Goal: Information Seeking & Learning: Learn about a topic

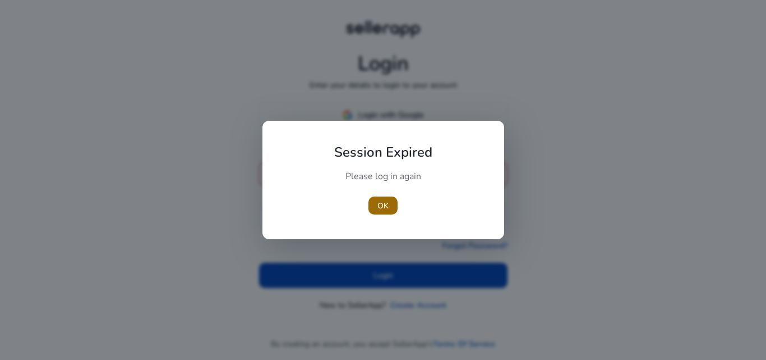
click at [390, 199] on span "button" at bounding box center [383, 205] width 29 height 27
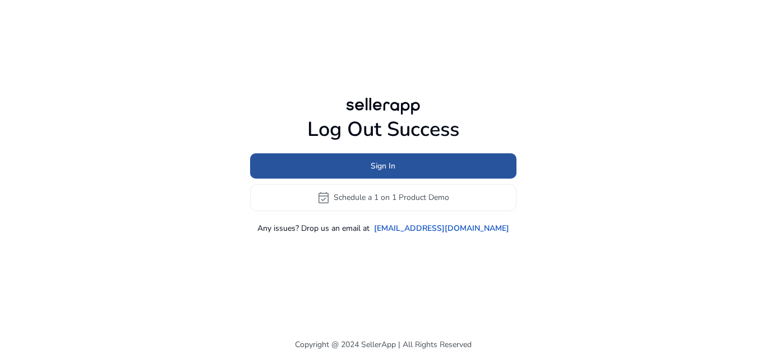
click at [389, 158] on span at bounding box center [383, 165] width 266 height 27
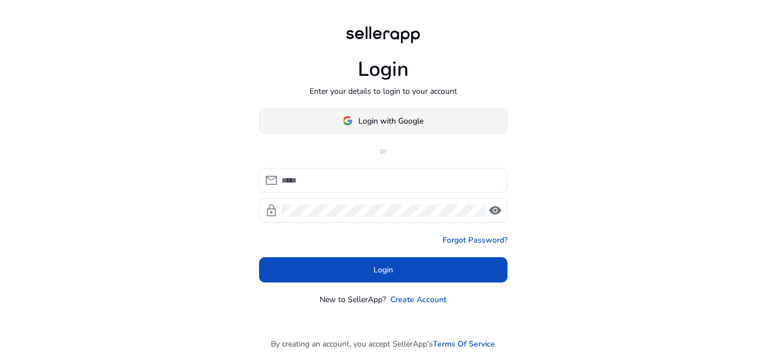
click at [386, 127] on span at bounding box center [383, 120] width 247 height 27
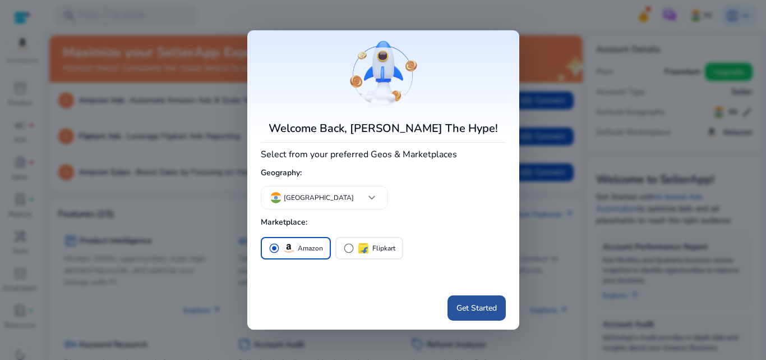
click at [474, 309] on span "Get Started" at bounding box center [477, 308] width 40 height 12
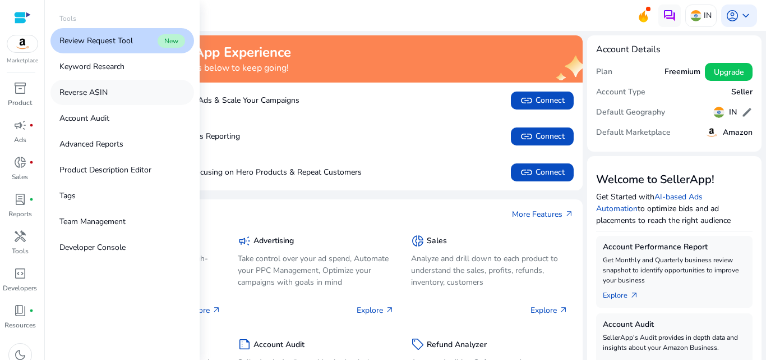
click at [109, 96] on link "Reverse ASIN" at bounding box center [122, 92] width 144 height 25
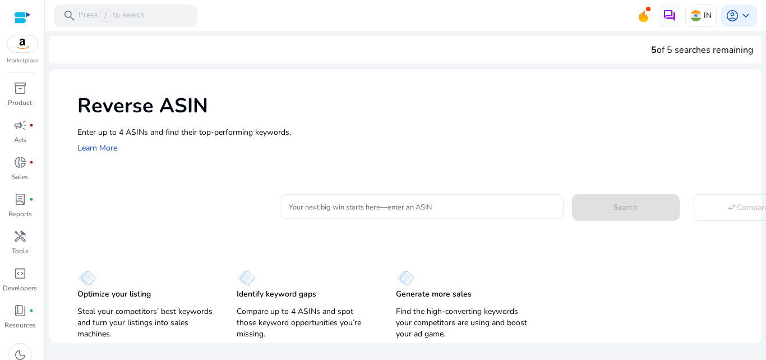
click at [334, 207] on input "Your next big win starts here—enter an ASIN" at bounding box center [422, 206] width 266 height 12
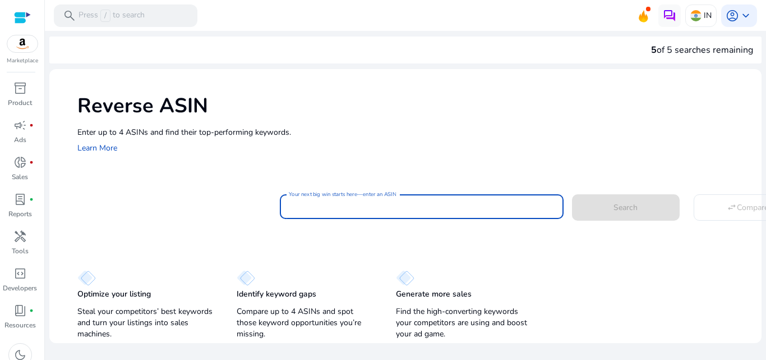
paste input "**********"
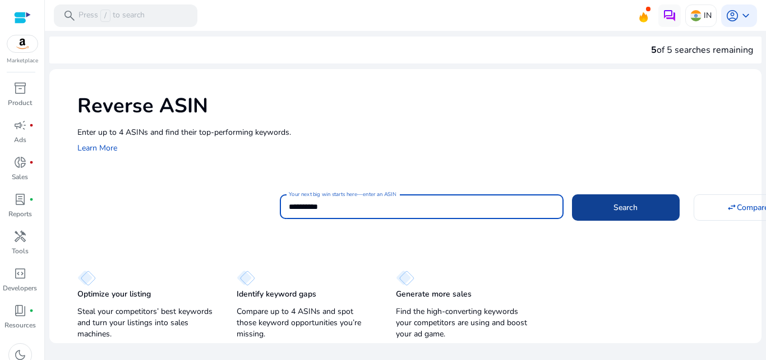
type input "**********"
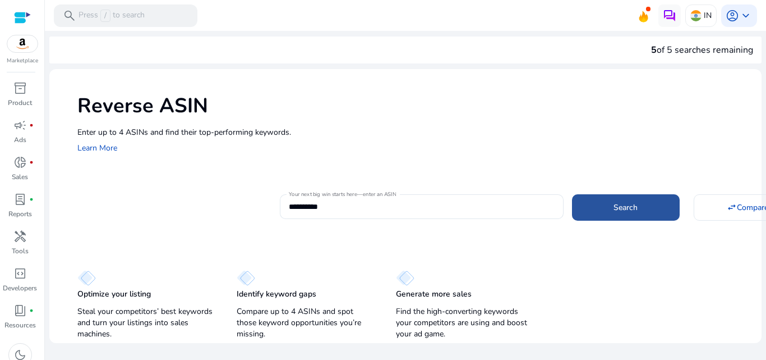
click at [605, 203] on span at bounding box center [626, 207] width 108 height 27
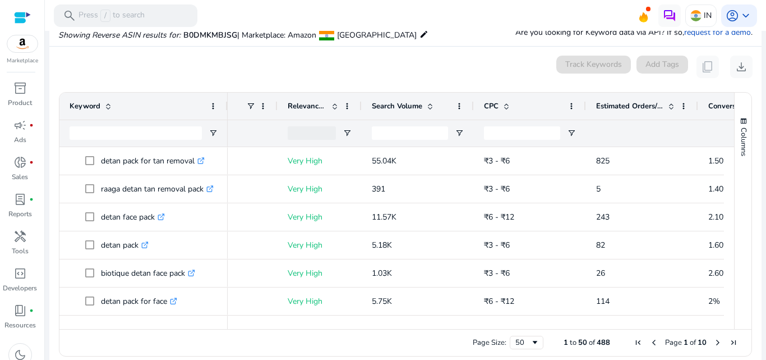
scroll to position [0, 24]
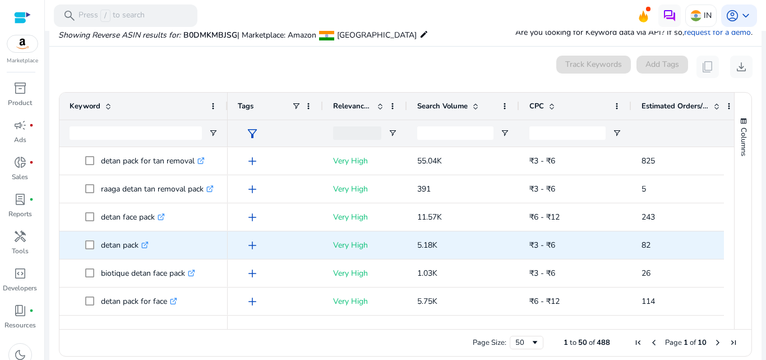
click at [116, 238] on p "detan pack .st0{fill:#2c8af8}" at bounding box center [125, 244] width 48 height 23
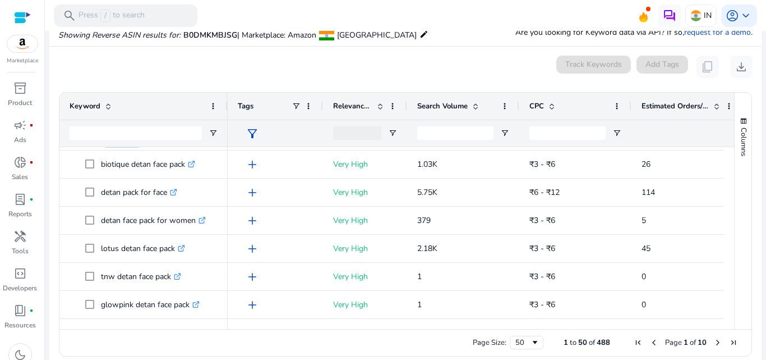
scroll to position [137, 0]
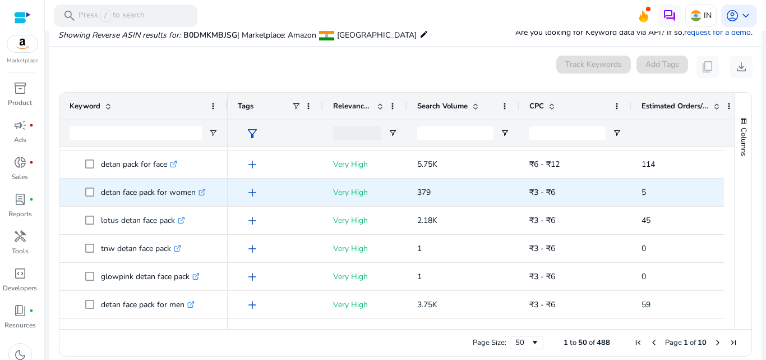
click at [148, 183] on p "detan face pack for women .st0{fill:#2c8af8}" at bounding box center [153, 192] width 105 height 23
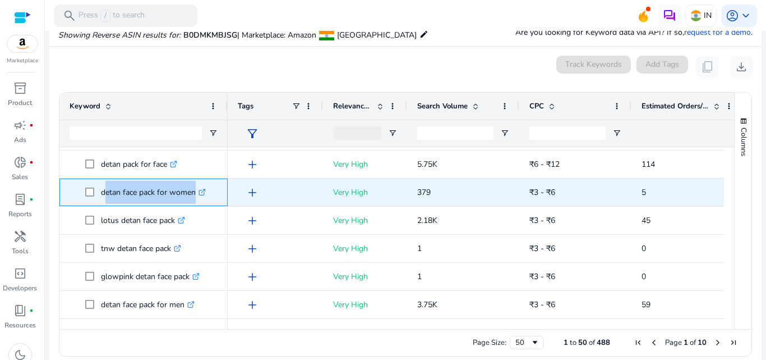
click at [148, 183] on p "detan face pack for women .st0{fill:#2c8af8}" at bounding box center [153, 192] width 105 height 23
copy span "detan face pack for women .st0{fill:#2c8af8}"
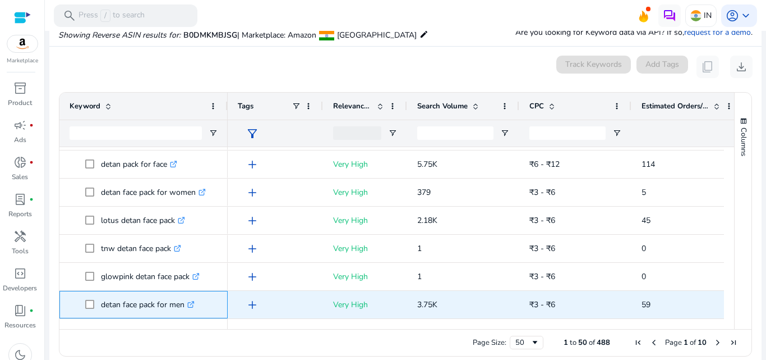
click at [134, 296] on p "detan face pack for men .st0{fill:#2c8af8}" at bounding box center [148, 304] width 94 height 23
copy span "detan face pack for men .st0{fill:#2c8af8}"
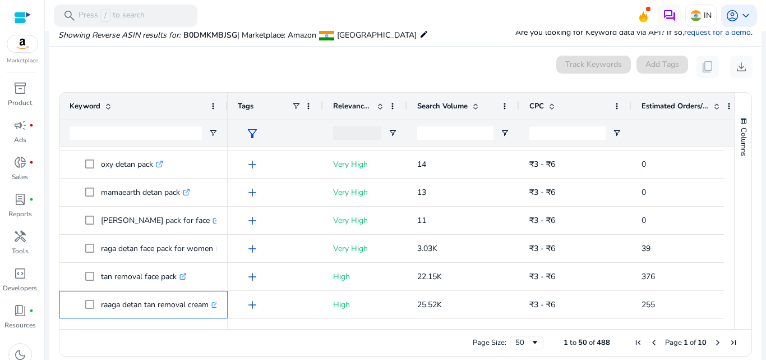
scroll to position [558, 0]
click at [458, 103] on span "Search Volume" at bounding box center [442, 106] width 50 height 10
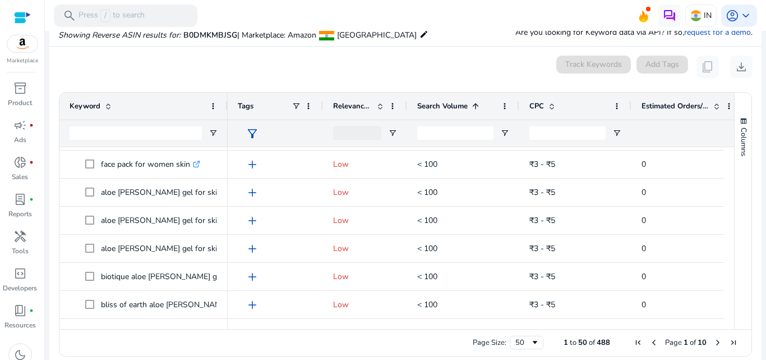
click at [458, 103] on span "Search Volume" at bounding box center [442, 106] width 50 height 10
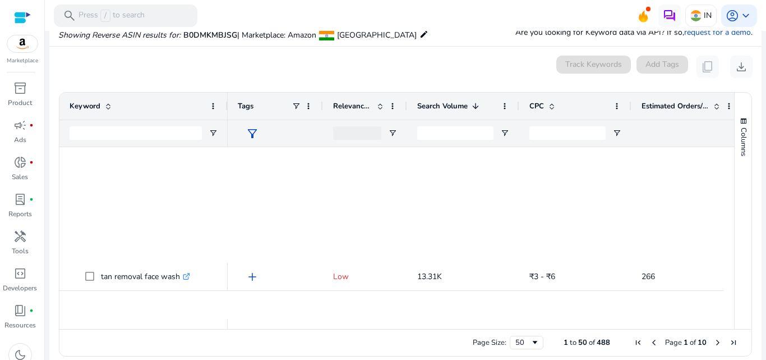
scroll to position [0, 0]
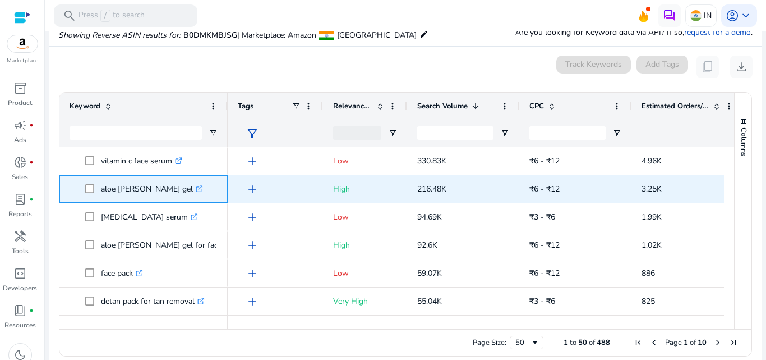
click at [101, 182] on p "aloe [PERSON_NAME] gel .st0{fill:#2c8af8}" at bounding box center [152, 188] width 102 height 23
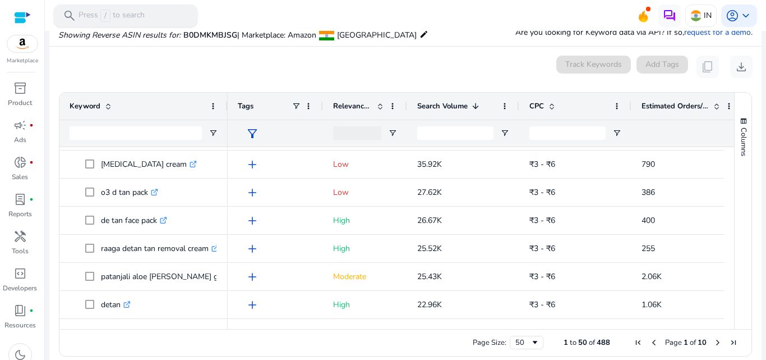
scroll to position [305, 0]
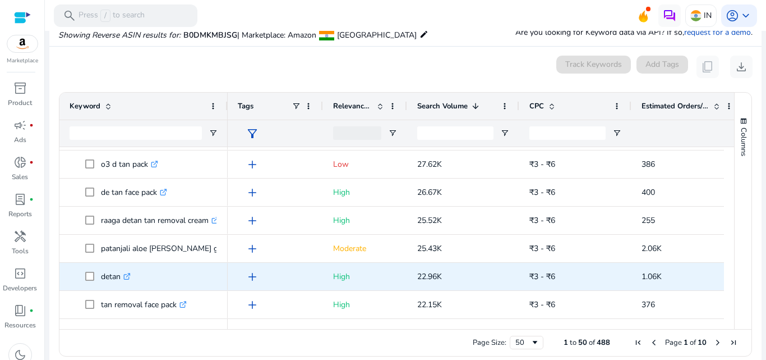
click at [109, 271] on p "detan .st0{fill:#2c8af8}" at bounding box center [116, 276] width 30 height 23
copy p "detan"
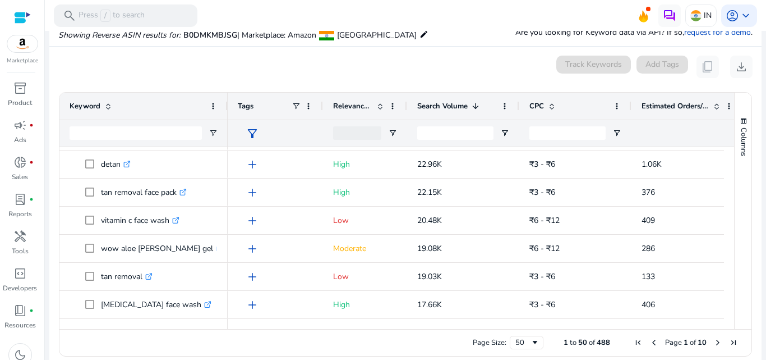
scroll to position [445, 0]
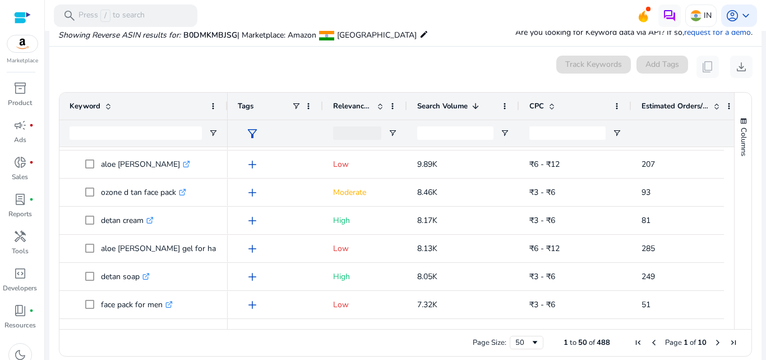
click at [354, 96] on div "Relevance Score" at bounding box center [359, 105] width 52 height 21
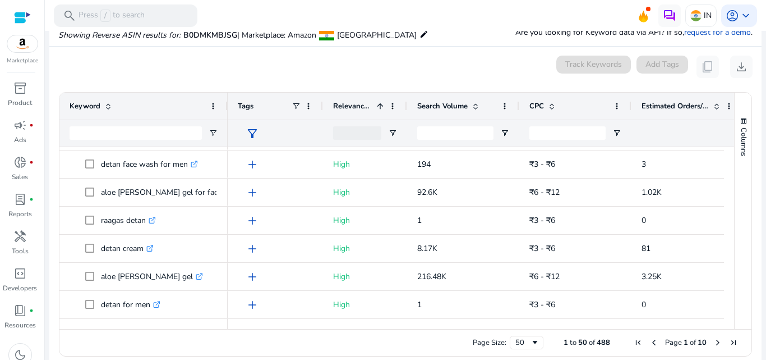
click at [354, 103] on span "Relevance Score" at bounding box center [352, 106] width 39 height 10
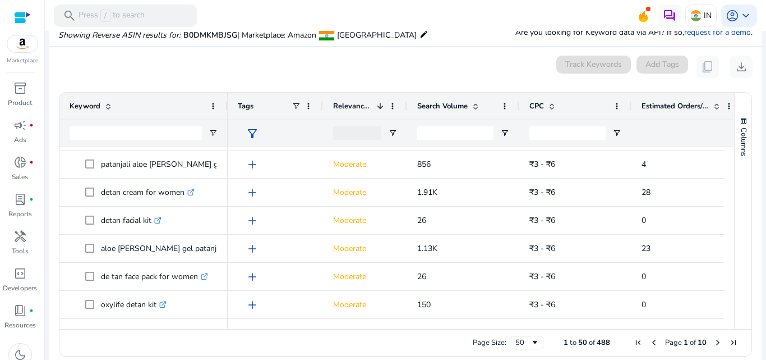
click at [354, 103] on span "Relevance Score" at bounding box center [352, 106] width 39 height 10
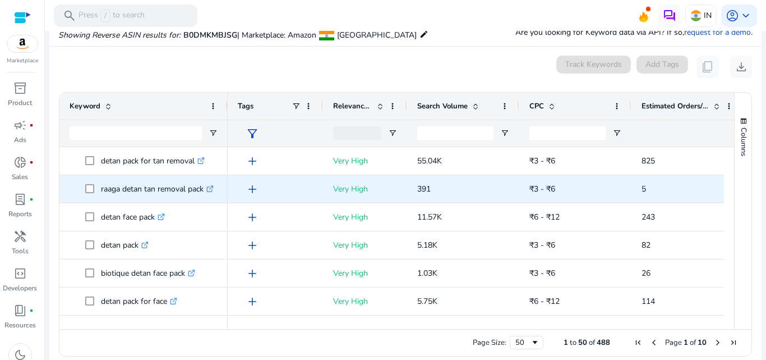
click at [211, 189] on icon at bounding box center [210, 189] width 6 height 6
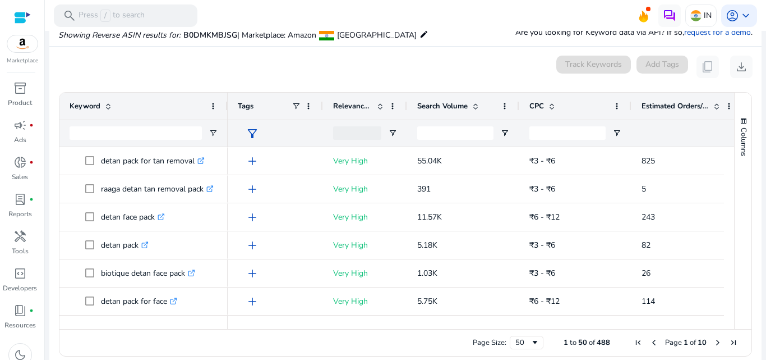
click at [213, 128] on div at bounding box center [143, 132] width 168 height 27
click at [213, 131] on span "Open Filter Menu" at bounding box center [213, 132] width 9 height 9
click at [188, 133] on input "Keyword Filter Input" at bounding box center [136, 132] width 132 height 13
click at [217, 107] on span at bounding box center [213, 106] width 9 height 9
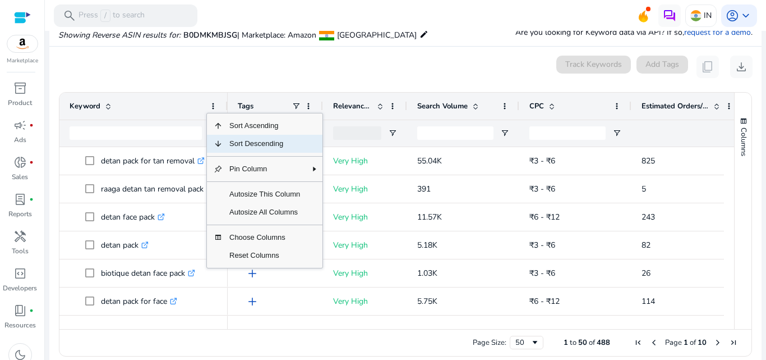
click at [221, 136] on span "Column Menu" at bounding box center [215, 144] width 16 height 18
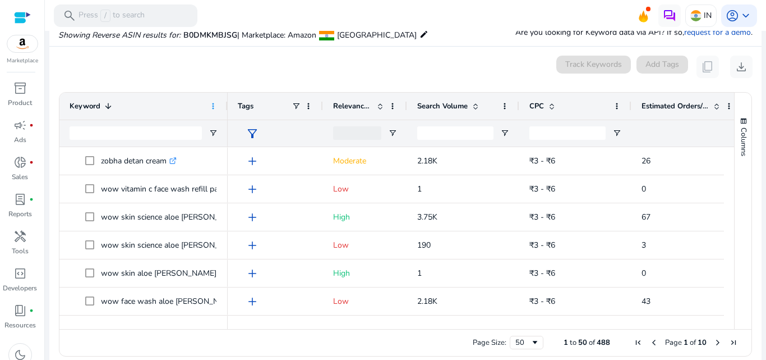
click at [214, 105] on span at bounding box center [213, 106] width 9 height 9
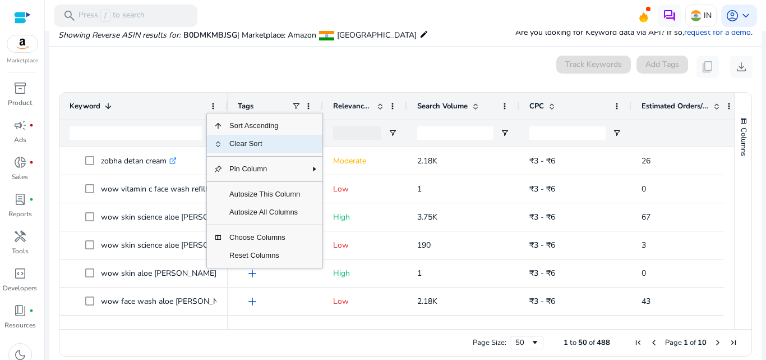
click at [223, 143] on span "Clear Sort" at bounding box center [265, 144] width 84 height 18
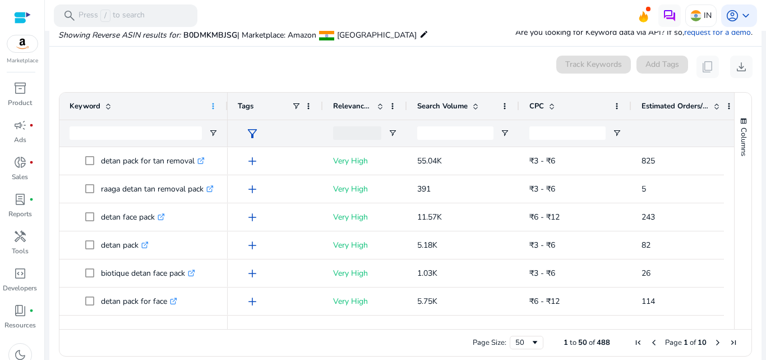
click at [213, 102] on span at bounding box center [213, 106] width 9 height 9
click at [199, 70] on div "0 keyword(s) selected Track Keywords Add Tags content_copy download" at bounding box center [405, 67] width 694 height 22
click at [251, 134] on span "filter_alt" at bounding box center [252, 133] width 13 height 13
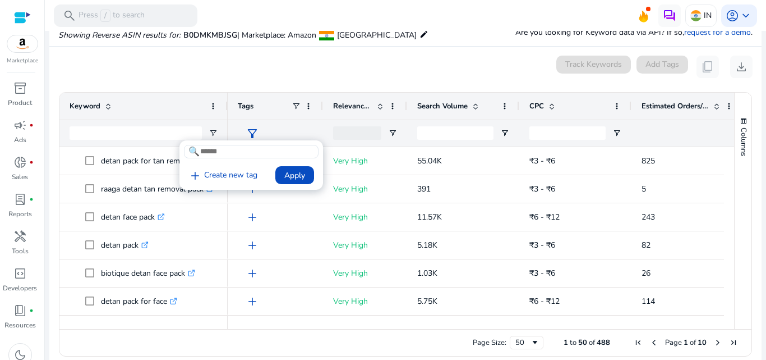
click at [289, 47] on div at bounding box center [383, 180] width 766 height 360
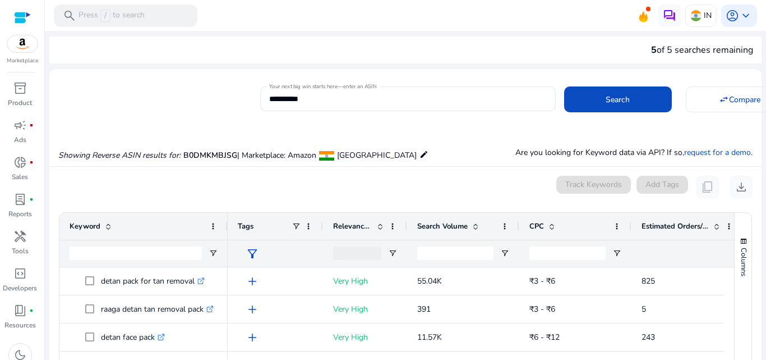
scroll to position [120, 0]
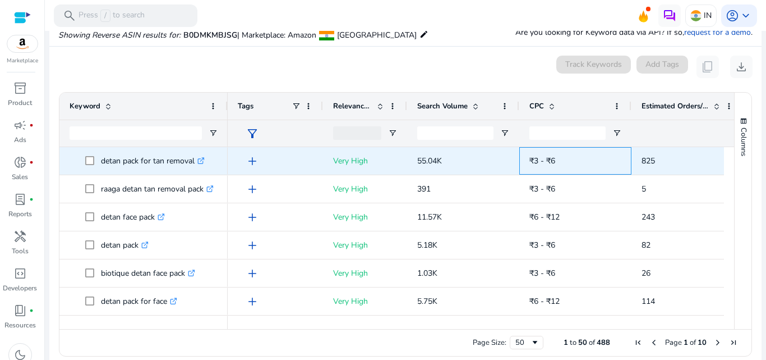
click at [614, 160] on span "₹3 - ₹6" at bounding box center [576, 160] width 92 height 23
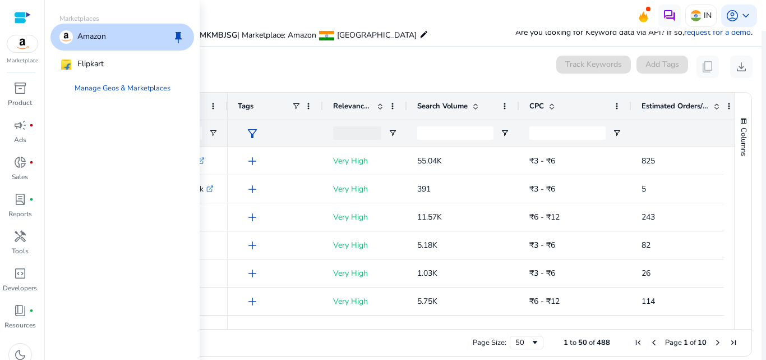
click at [17, 45] on img at bounding box center [22, 43] width 30 height 17
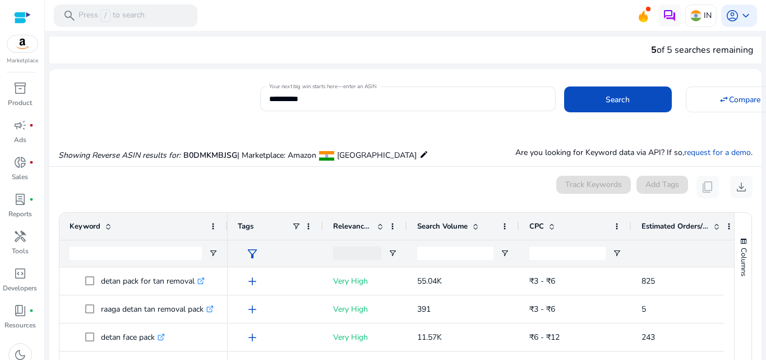
scroll to position [120, 0]
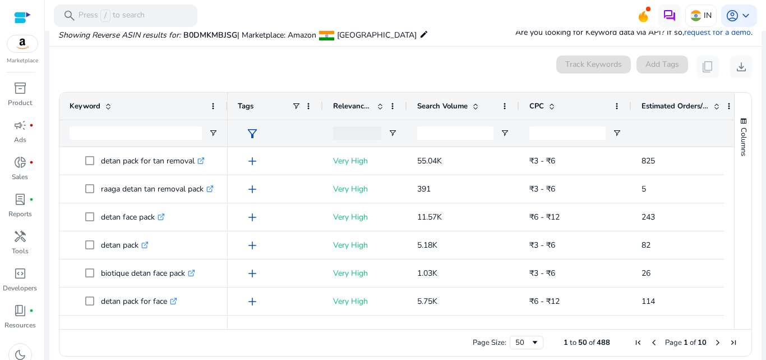
click at [72, 63] on div "0 keyword(s) selected Track Keywords Add Tags content_copy download" at bounding box center [405, 67] width 694 height 22
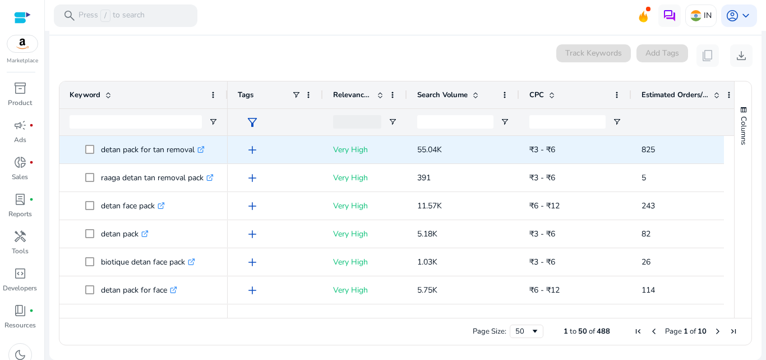
click at [129, 147] on p "detan pack for tan removal .st0{fill:#2c8af8}" at bounding box center [153, 149] width 104 height 23
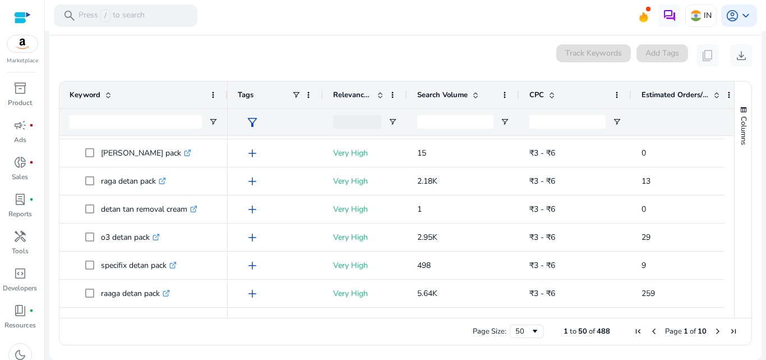
scroll to position [0, 0]
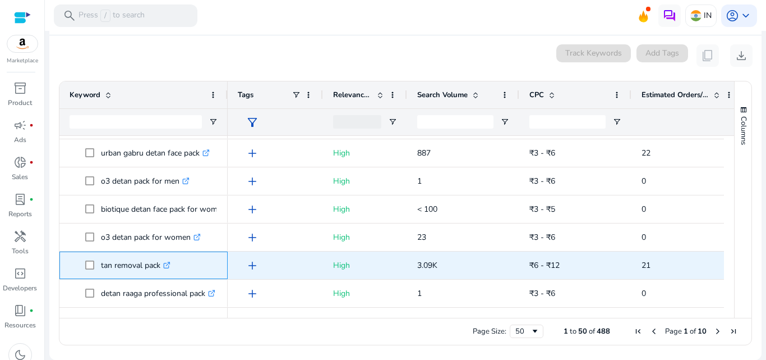
click at [117, 260] on p "tan removal pack .st0{fill:#2c8af8}" at bounding box center [136, 265] width 70 height 23
copy p "tan removal pack"
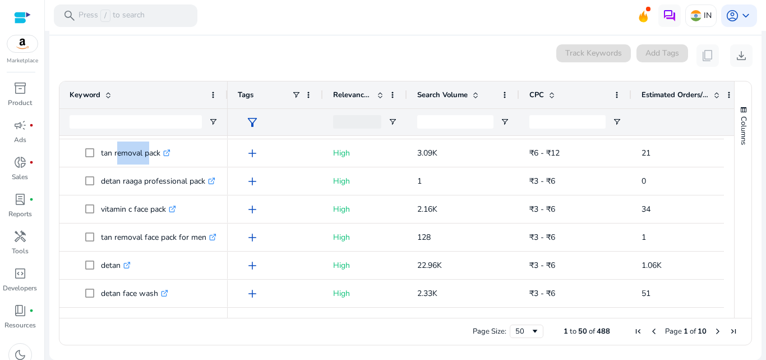
scroll to position [894, 0]
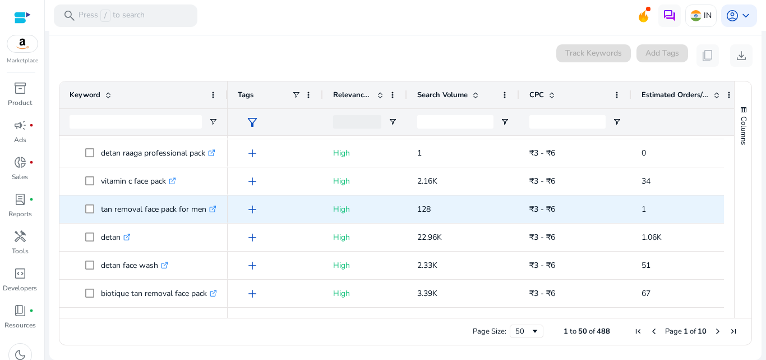
click at [116, 198] on p "tan removal face pack for men .st0{fill:#2c8af8}" at bounding box center [159, 208] width 116 height 23
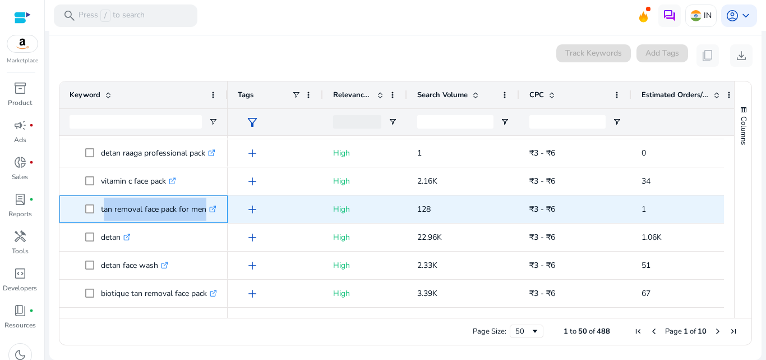
click at [116, 198] on p "tan removal face pack for men .st0{fill:#2c8af8}" at bounding box center [159, 208] width 116 height 23
copy span "tan removal face pack for men .st0{fill:#2c8af8}"
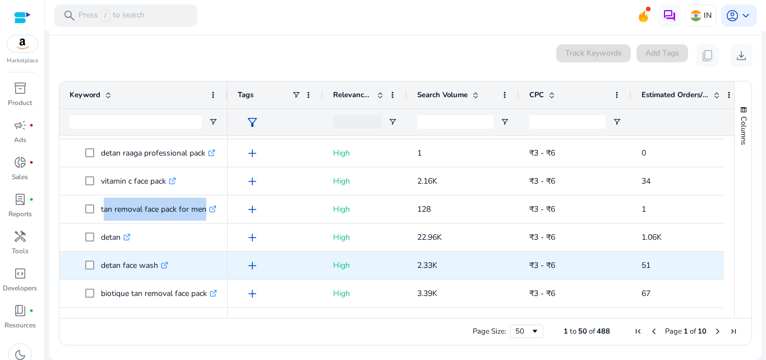
click at [126, 259] on p "detan face wash .st0{fill:#2c8af8}" at bounding box center [134, 265] width 67 height 23
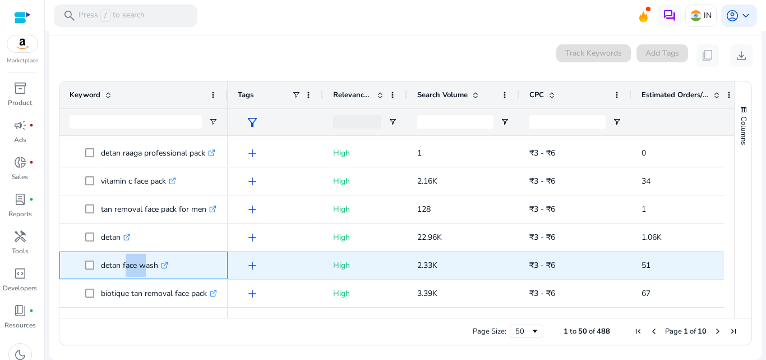
click at [126, 259] on p "detan face wash .st0{fill:#2c8af8}" at bounding box center [134, 265] width 67 height 23
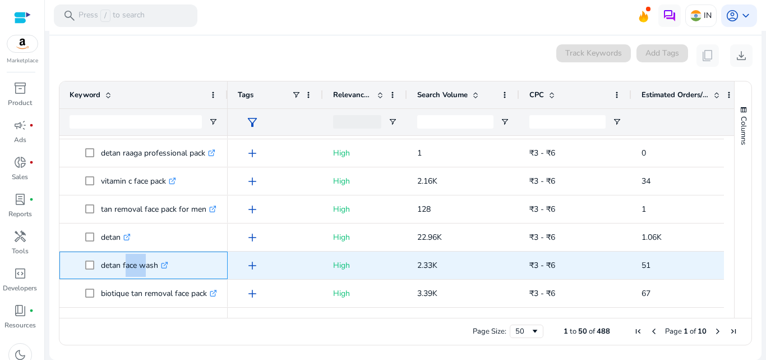
click at [126, 259] on p "detan face wash .st0{fill:#2c8af8}" at bounding box center [134, 265] width 67 height 23
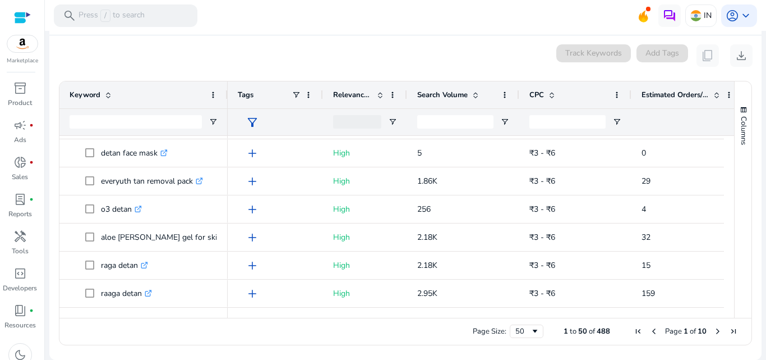
scroll to position [1231, 0]
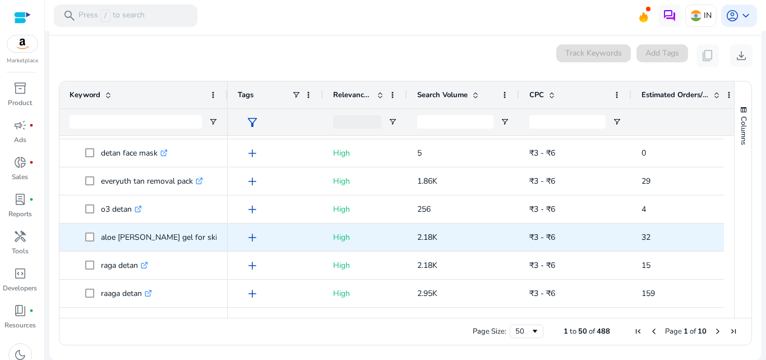
click at [152, 230] on p "aloe vera gel for skin .st0{fill:#2c8af8}" at bounding box center [166, 236] width 131 height 23
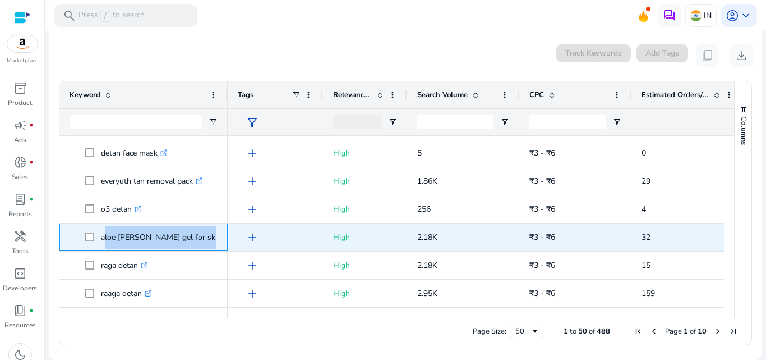
click at [152, 230] on p "aloe vera gel for skin .st0{fill:#2c8af8}" at bounding box center [166, 236] width 131 height 23
copy span "aloe vera gel for skin .st0{fill:#2c8af8}"
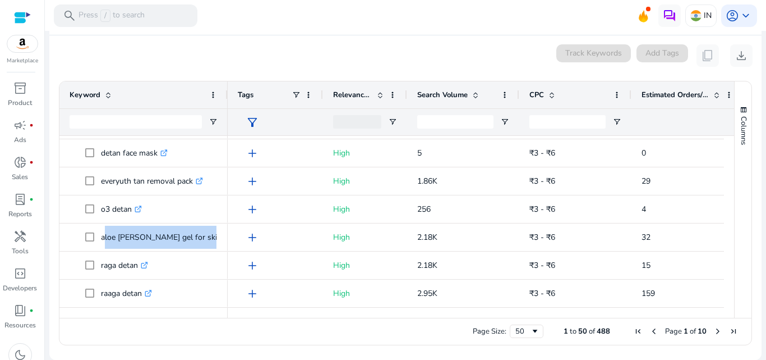
scroll to position [1231, 0]
click at [714, 332] on span "Next Page" at bounding box center [718, 330] width 9 height 9
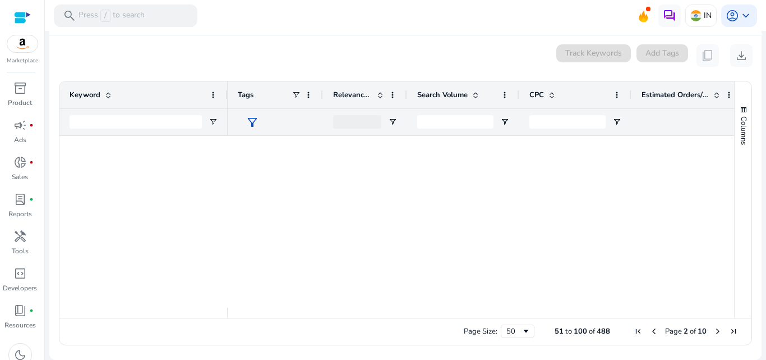
scroll to position [0, 0]
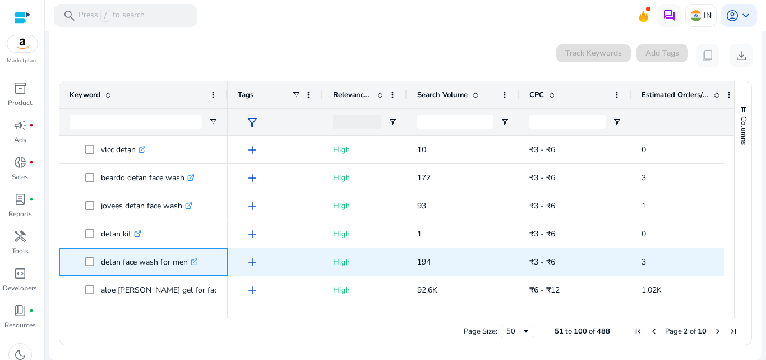
click at [177, 260] on p "detan face wash for men .st0{fill:#2c8af8}" at bounding box center [149, 261] width 97 height 23
copy p "detan face wash for men"
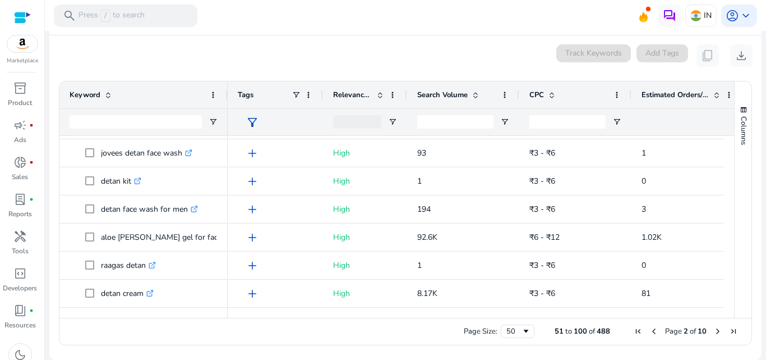
scroll to position [53, 0]
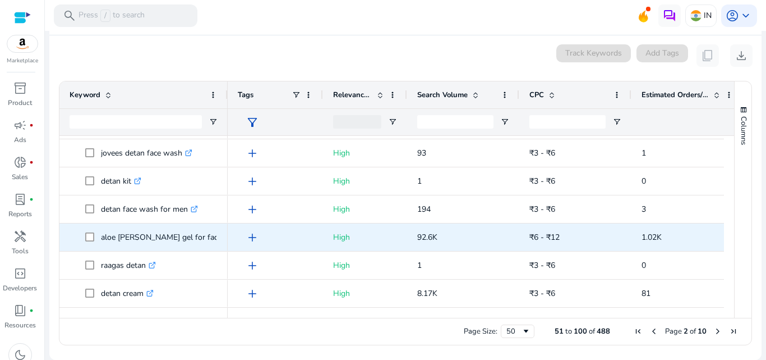
click at [126, 238] on p "aloe [PERSON_NAME] gel for face .st0{fill:#2c8af8}" at bounding box center [166, 236] width 131 height 23
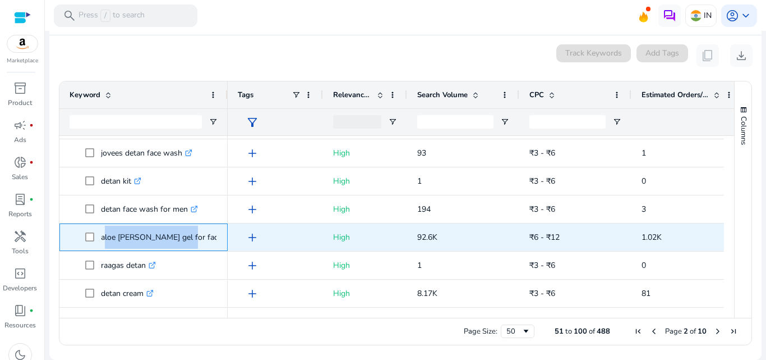
click at [126, 238] on p "aloe [PERSON_NAME] gel for face .st0{fill:#2c8af8}" at bounding box center [166, 236] width 131 height 23
copy p "aloe [PERSON_NAME] gel for face"
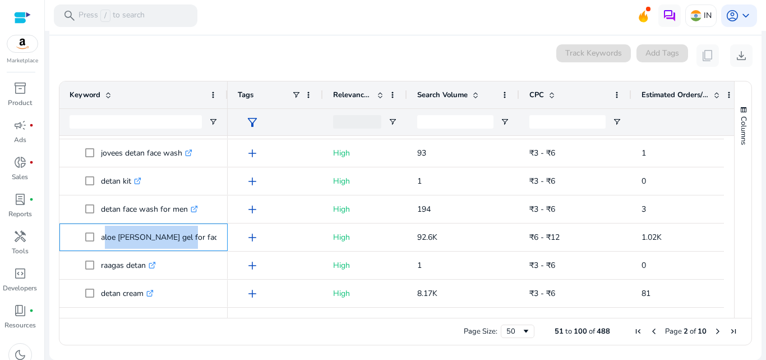
copy p "aloe [PERSON_NAME] gel for face"
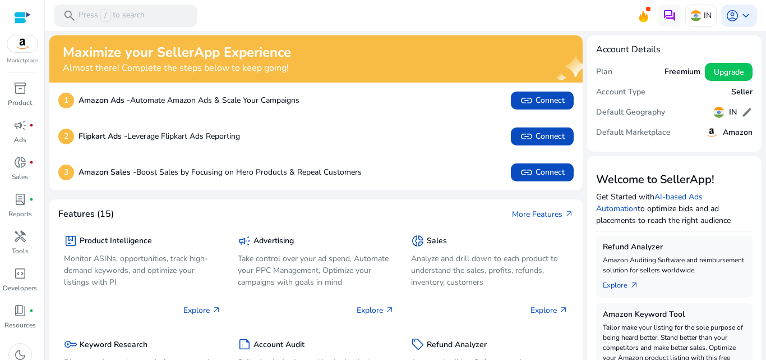
click at [172, 199] on mat-card "Features (15) More Features arrow_outward package Product Intelligence Monitor …" at bounding box center [315, 318] width 533 height 238
click at [108, 202] on mat-card "Features (15) More Features arrow_outward package Product Intelligence Monitor …" at bounding box center [315, 318] width 533 height 238
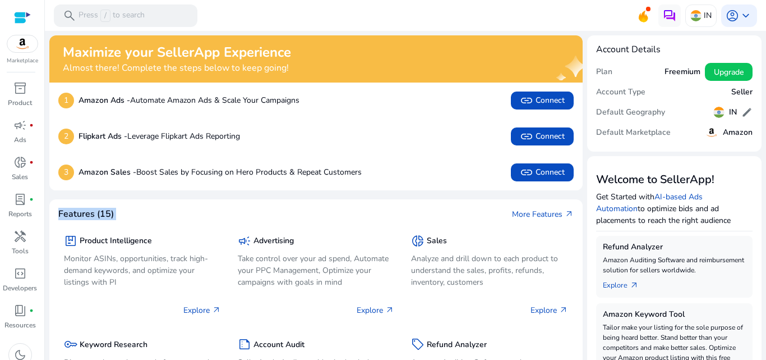
drag, startPoint x: 204, startPoint y: 197, endPoint x: 232, endPoint y: 195, distance: 28.7
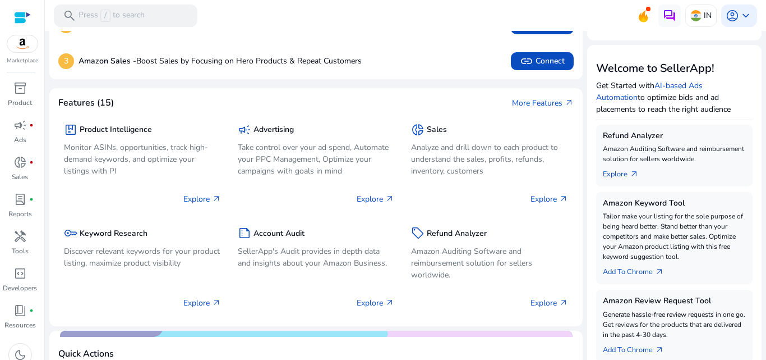
scroll to position [112, 0]
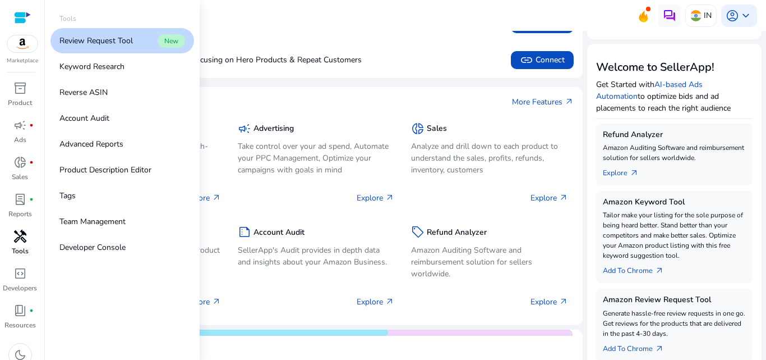
click at [22, 241] on span "handyman" at bounding box center [19, 235] width 13 height 13
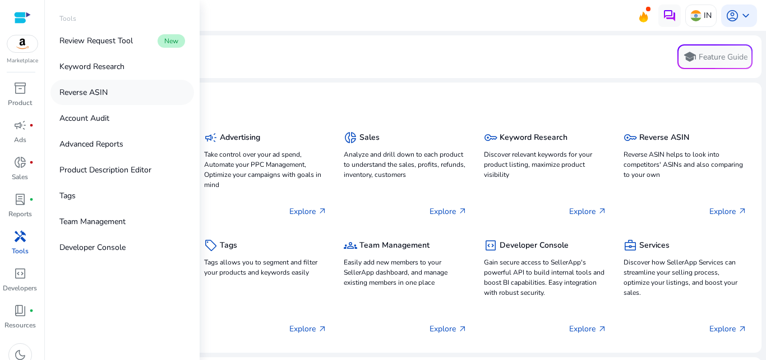
click at [116, 94] on link "Reverse ASIN" at bounding box center [122, 92] width 144 height 25
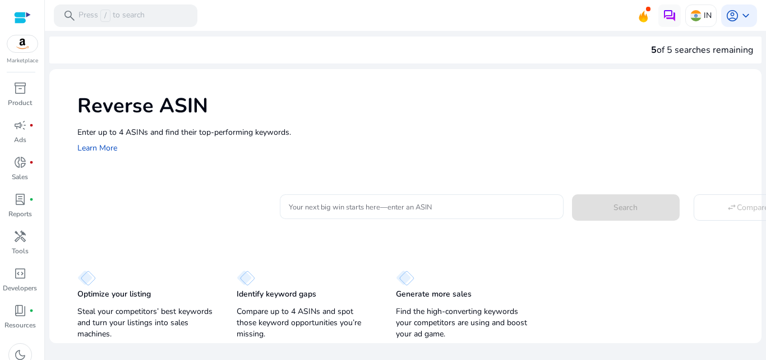
click at [336, 207] on input "Your next big win starts here—enter an ASIN" at bounding box center [422, 206] width 266 height 12
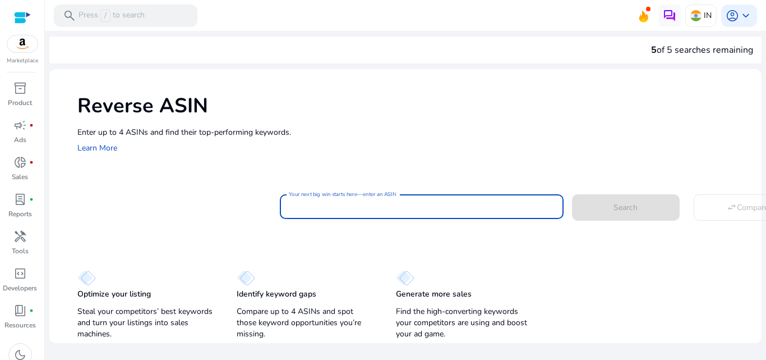
paste input "**********"
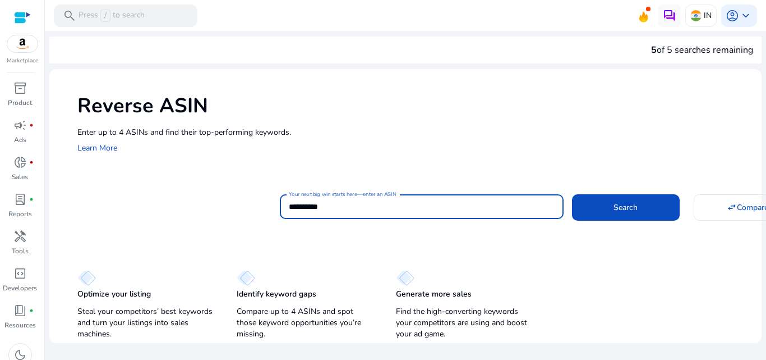
type input "**********"
click at [572, 194] on button "Search" at bounding box center [626, 207] width 108 height 26
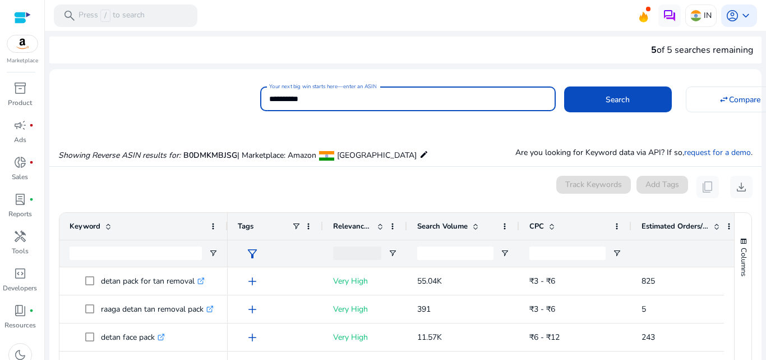
scroll to position [120, 0]
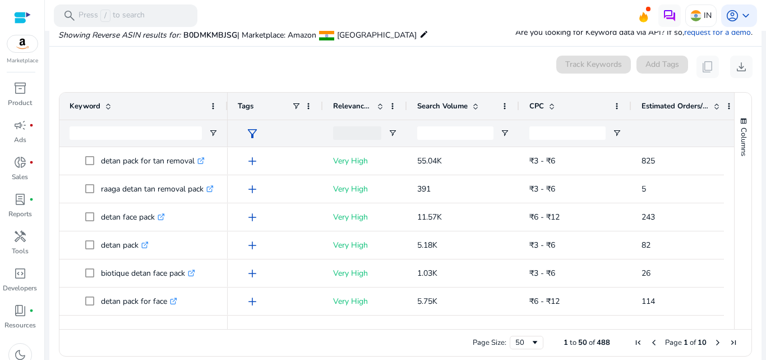
click at [125, 58] on div "0 keyword(s) selected Track Keywords Add Tags content_copy download" at bounding box center [405, 67] width 694 height 22
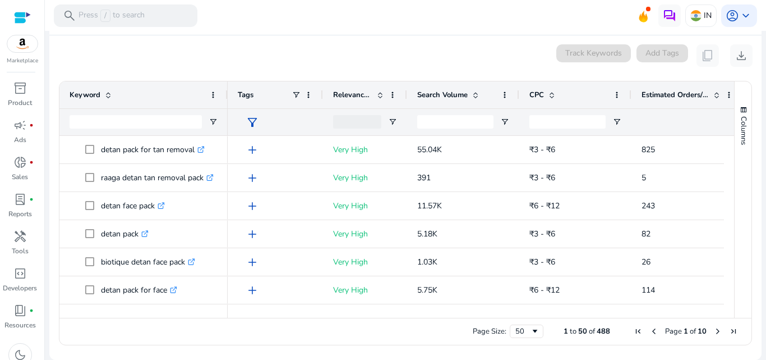
drag, startPoint x: 0, startPoint y: 0, endPoint x: 125, endPoint y: 58, distance: 137.3
click at [125, 58] on div "0 keyword(s) selected Track Keywords Add Tags content_copy download" at bounding box center [405, 55] width 694 height 22
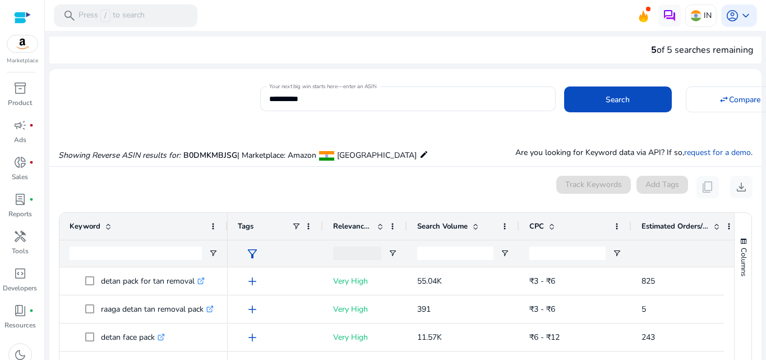
scroll to position [131, 0]
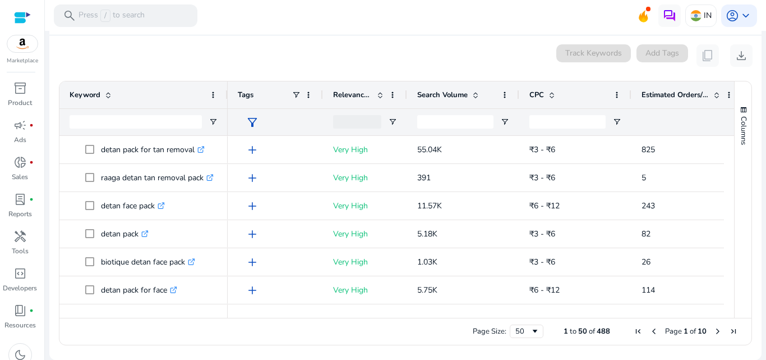
click at [119, 57] on div "0 keyword(s) selected Track Keywords Add Tags content_copy download" at bounding box center [405, 55] width 694 height 22
click at [119, 58] on div "0 keyword(s) selected Track Keywords Add Tags content_copy download" at bounding box center [405, 55] width 694 height 22
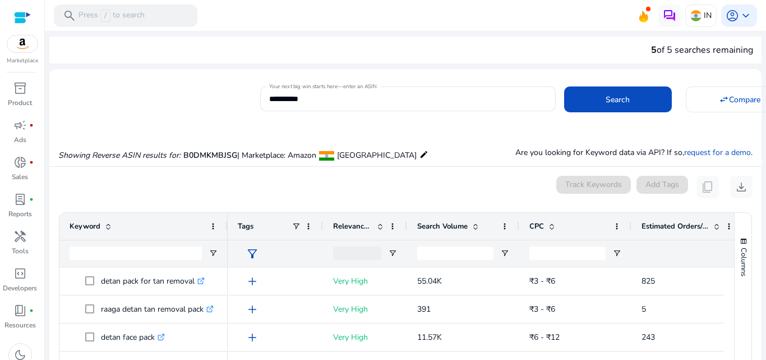
scroll to position [131, 0]
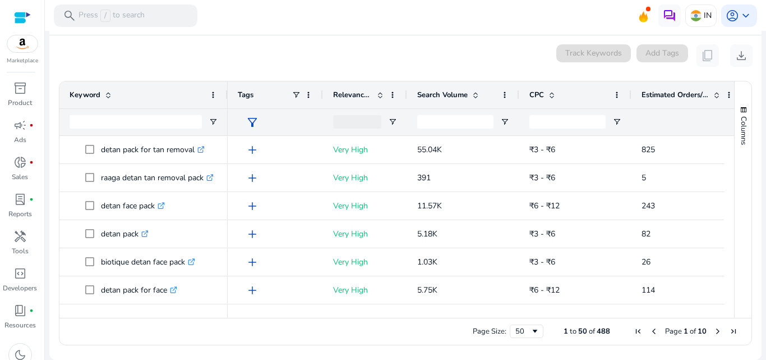
drag, startPoint x: 0, startPoint y: 0, endPoint x: 119, endPoint y: 58, distance: 132.7
click at [119, 58] on div "0 keyword(s) selected Track Keywords Add Tags content_copy download" at bounding box center [405, 55] width 694 height 22
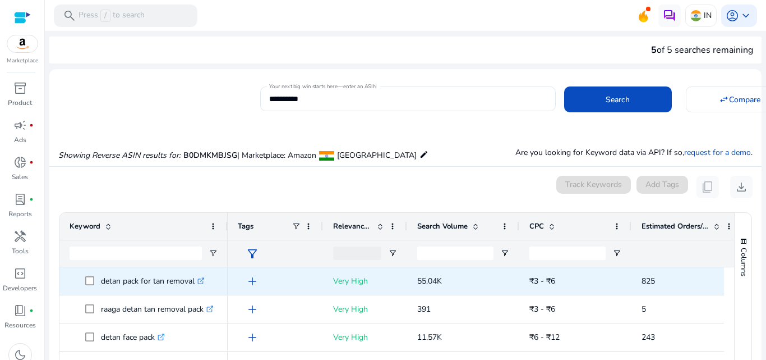
scroll to position [131, 0]
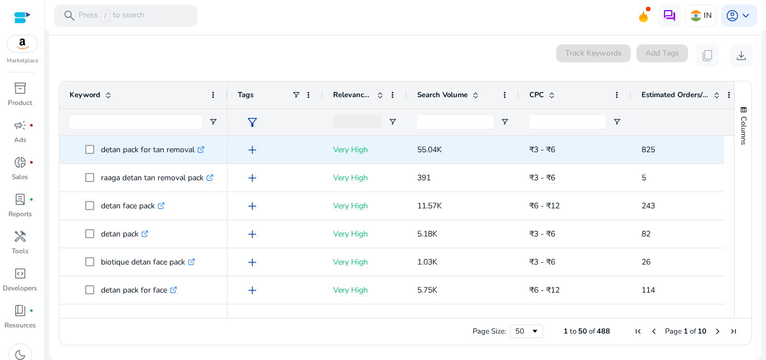
click at [301, 153] on div "add" at bounding box center [278, 149] width 70 height 21
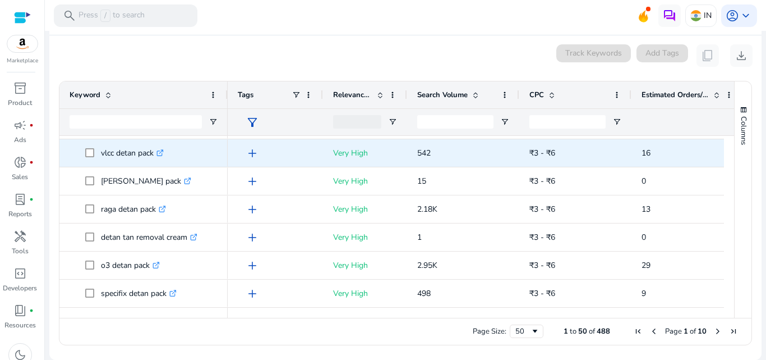
scroll to position [0, 0]
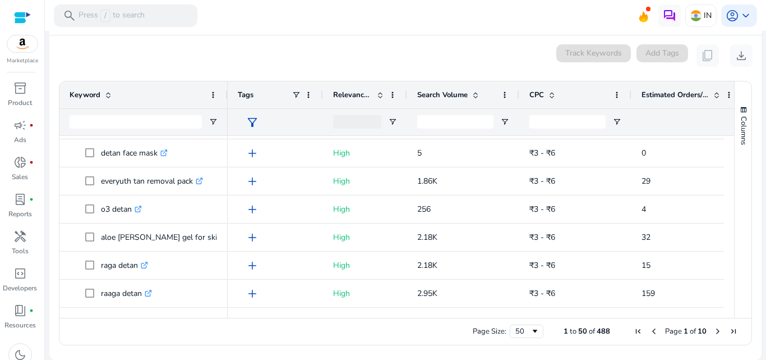
click at [729, 330] on span "Last Page" at bounding box center [733, 330] width 9 height 9
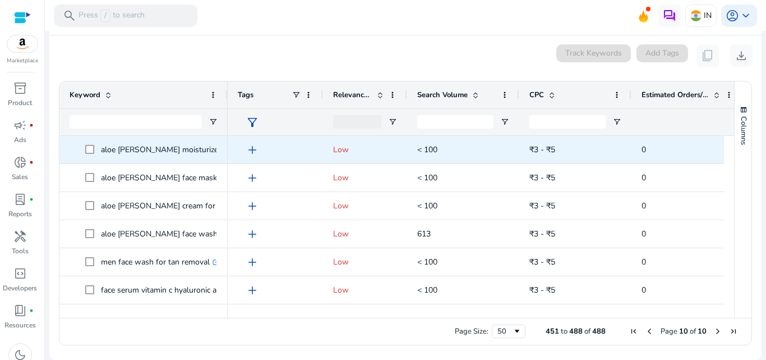
click at [201, 147] on p "aloe [PERSON_NAME] moisturizer for face women .st0{fill:#2c8af8}" at bounding box center [194, 149] width 187 height 23
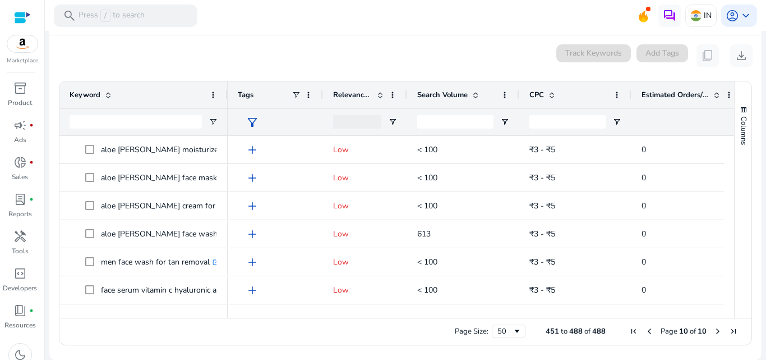
click at [629, 329] on span "First Page" at bounding box center [633, 330] width 9 height 9
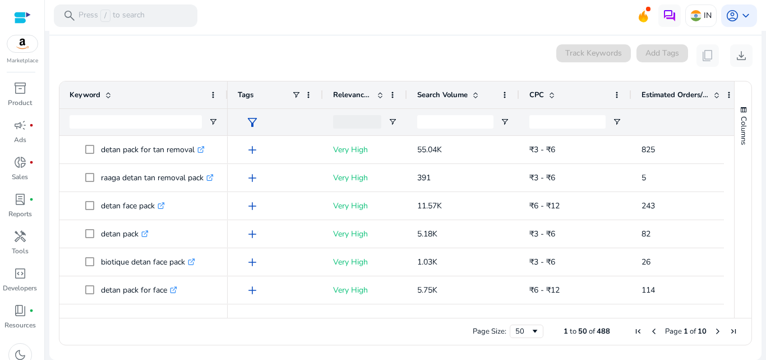
click at [714, 329] on span "Next Page" at bounding box center [718, 330] width 9 height 9
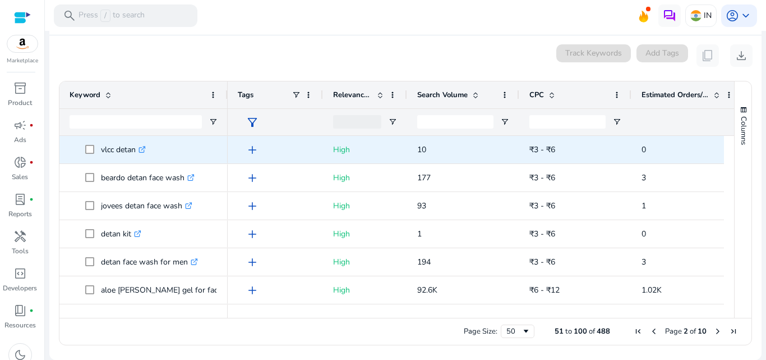
click at [320, 145] on div "add" at bounding box center [275, 149] width 95 height 27
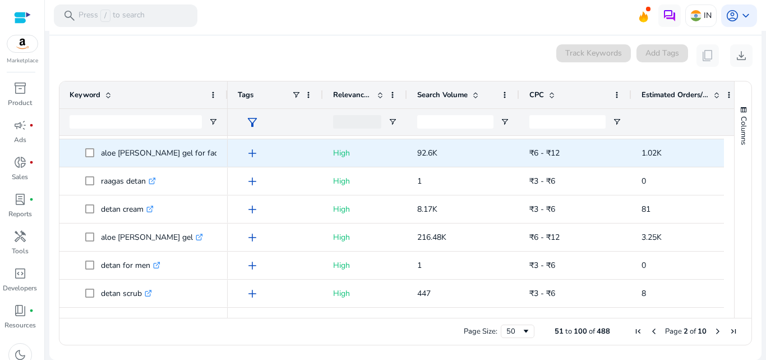
scroll to position [165, 0]
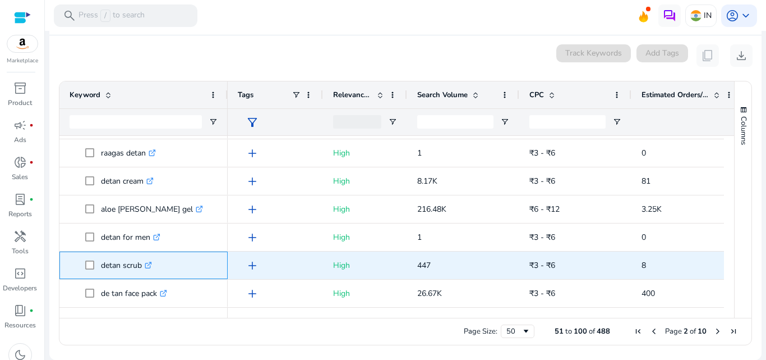
click at [120, 261] on p "detan scrub .st0{fill:#2c8af8}" at bounding box center [126, 265] width 51 height 23
click at [119, 261] on p "detan scrub .st0{fill:#2c8af8}" at bounding box center [126, 265] width 51 height 23
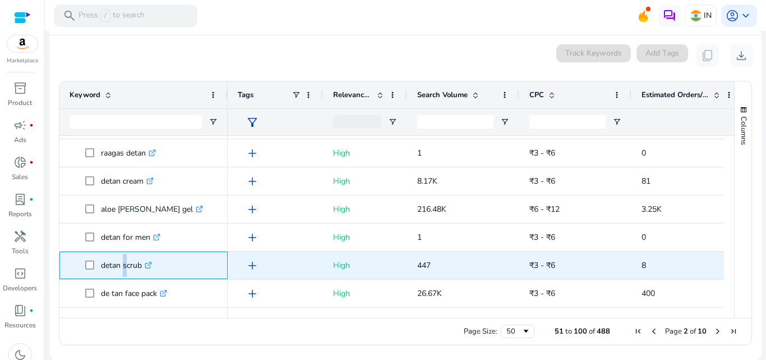
click at [119, 261] on p "detan scrub .st0{fill:#2c8af8}" at bounding box center [126, 265] width 51 height 23
copy p "detan scrub"
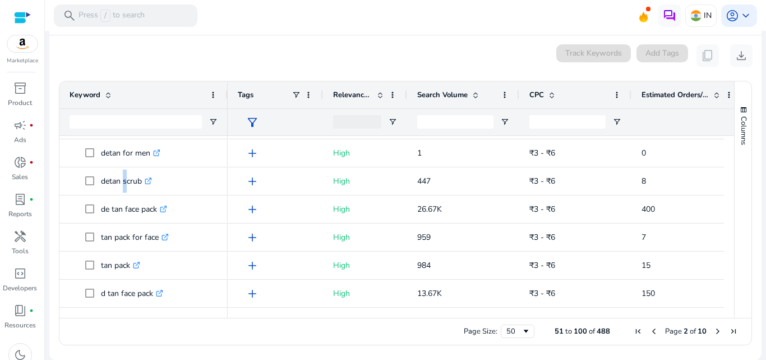
scroll to position [249, 0]
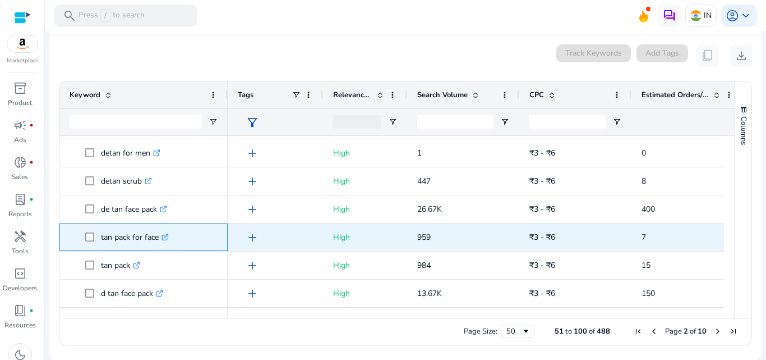
click at [132, 237] on p "tan pack for face .st0{fill:#2c8af8}" at bounding box center [135, 236] width 68 height 23
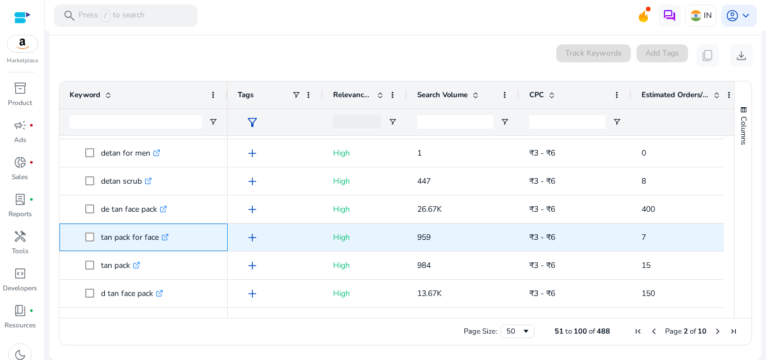
click at [132, 237] on p "tan pack for face .st0{fill:#2c8af8}" at bounding box center [135, 236] width 68 height 23
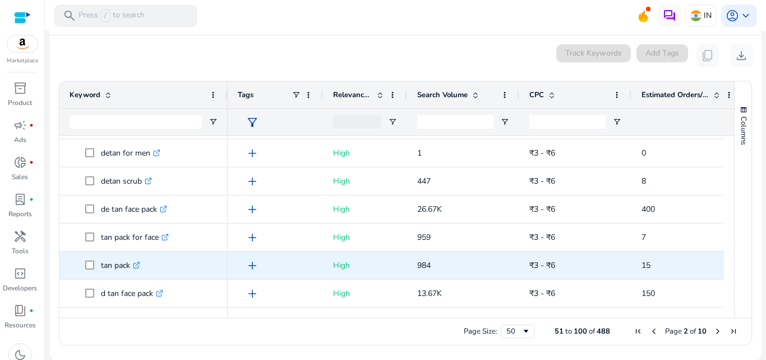
click at [117, 265] on p "tan pack .st0{fill:#2c8af8}" at bounding box center [120, 265] width 39 height 23
copy p "tan pack"
